Goal: Task Accomplishment & Management: Use online tool/utility

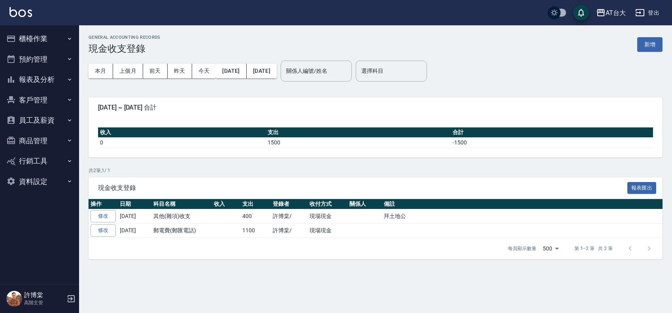
click at [40, 47] on button "櫃檯作業" at bounding box center [39, 38] width 73 height 21
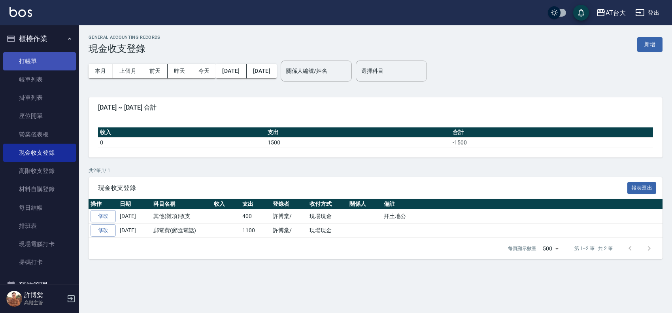
click at [52, 64] on link "打帳單" at bounding box center [39, 61] width 73 height 18
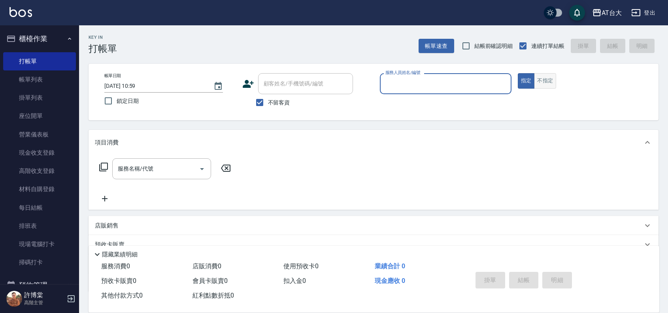
click at [552, 79] on button "不指定" at bounding box center [545, 80] width 22 height 15
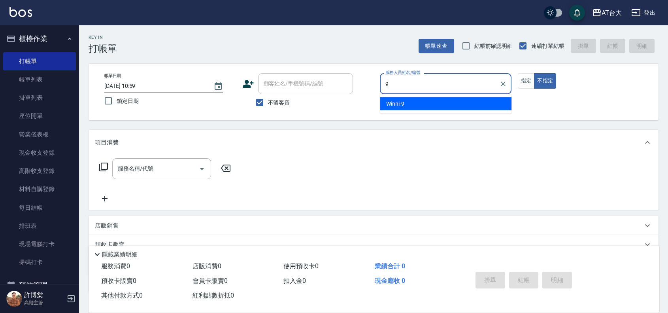
type input "Winni-9"
type button "false"
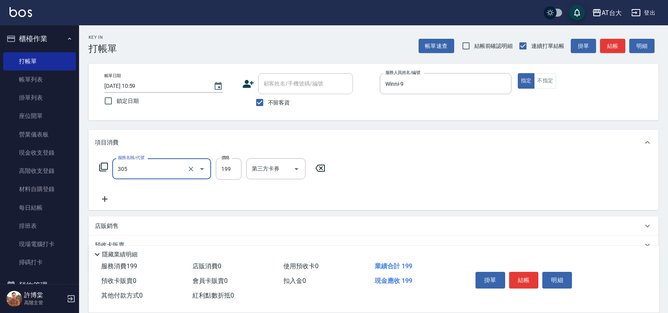
type input "剪髮(305)"
type input "250"
click at [529, 280] on button "結帳" at bounding box center [524, 279] width 30 height 17
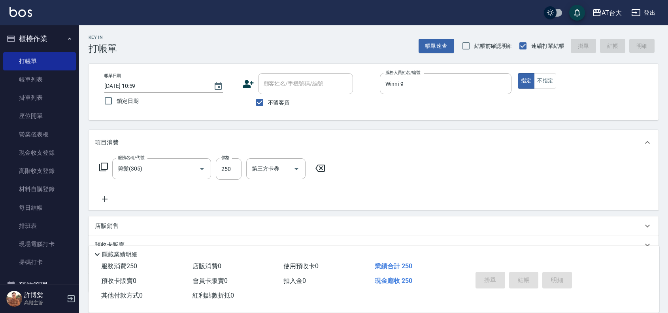
type input "[DATE] 11:46"
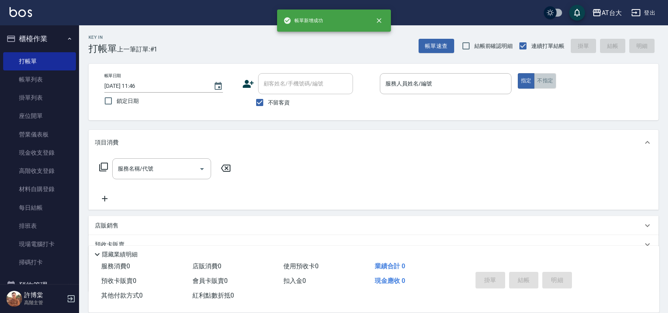
click at [546, 84] on button "不指定" at bounding box center [545, 80] width 22 height 15
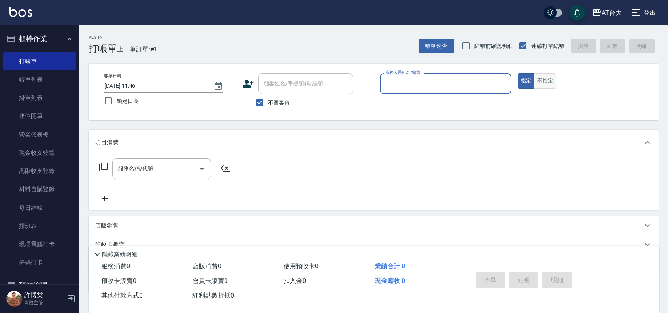
click at [546, 84] on button "不指定" at bounding box center [545, 80] width 22 height 15
